Goal: Transaction & Acquisition: Obtain resource

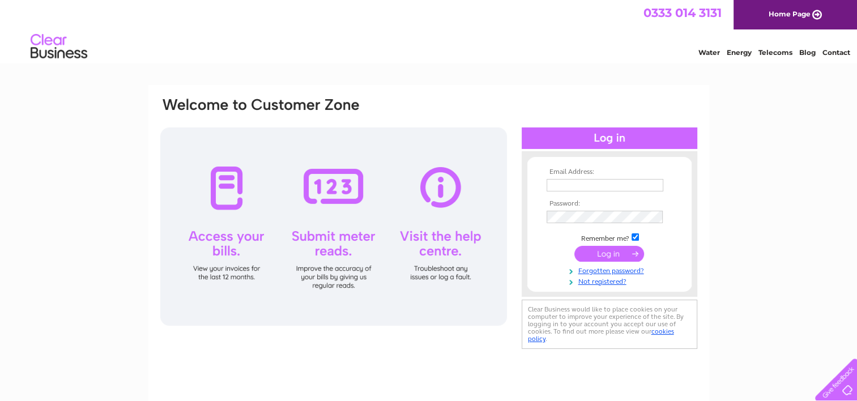
type input "murray.reid81@hotmail.com"
click at [620, 251] on input "submit" at bounding box center [609, 254] width 70 height 16
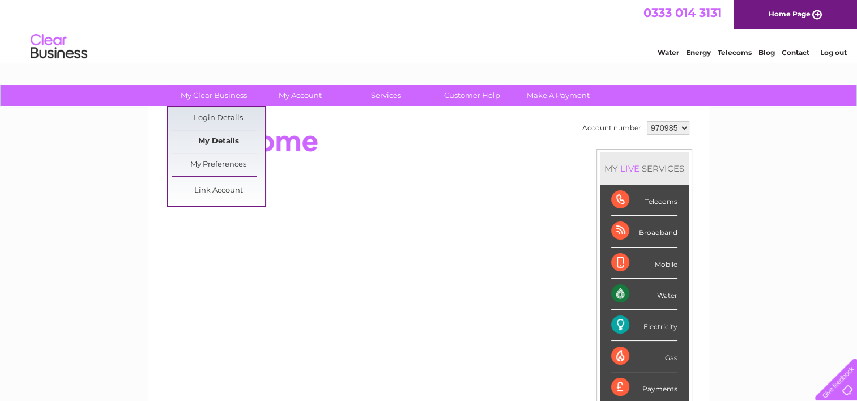
click at [233, 136] on link "My Details" at bounding box center [218, 141] width 93 height 23
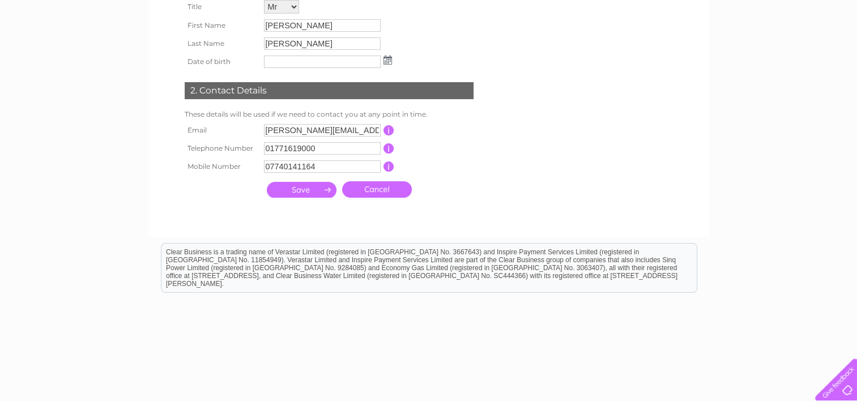
scroll to position [7, 0]
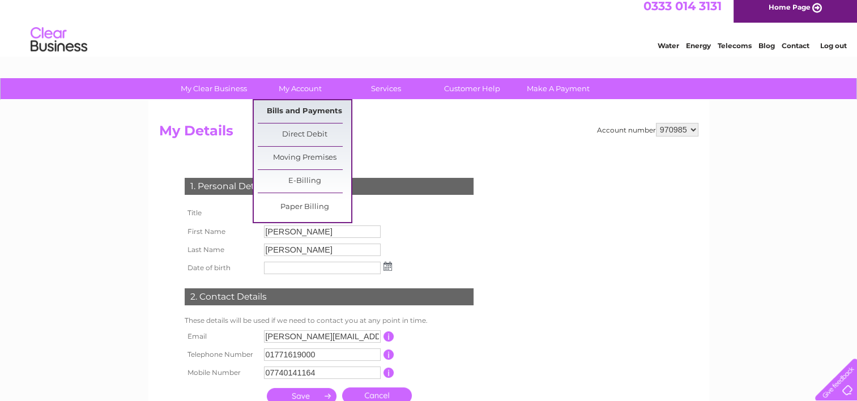
click at [297, 103] on link "Bills and Payments" at bounding box center [304, 111] width 93 height 23
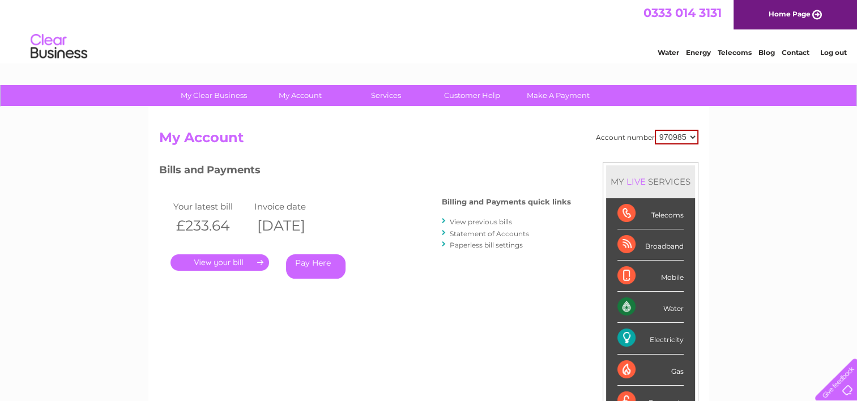
click at [235, 263] on link "." at bounding box center [219, 262] width 99 height 16
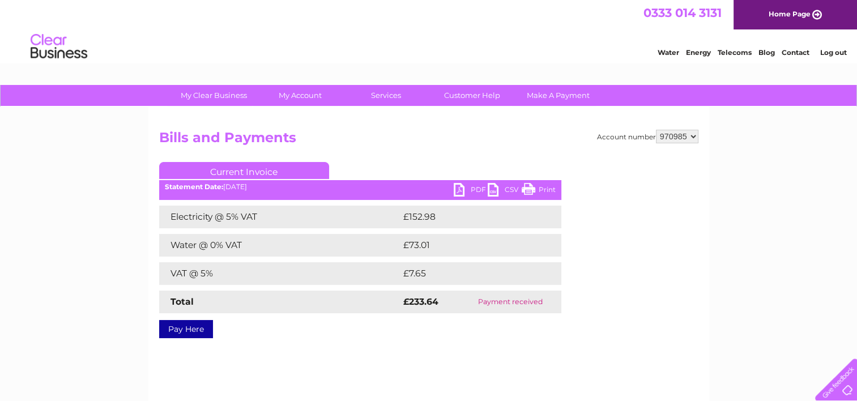
click at [462, 191] on link "PDF" at bounding box center [471, 191] width 34 height 16
